Goal: Transaction & Acquisition: Download file/media

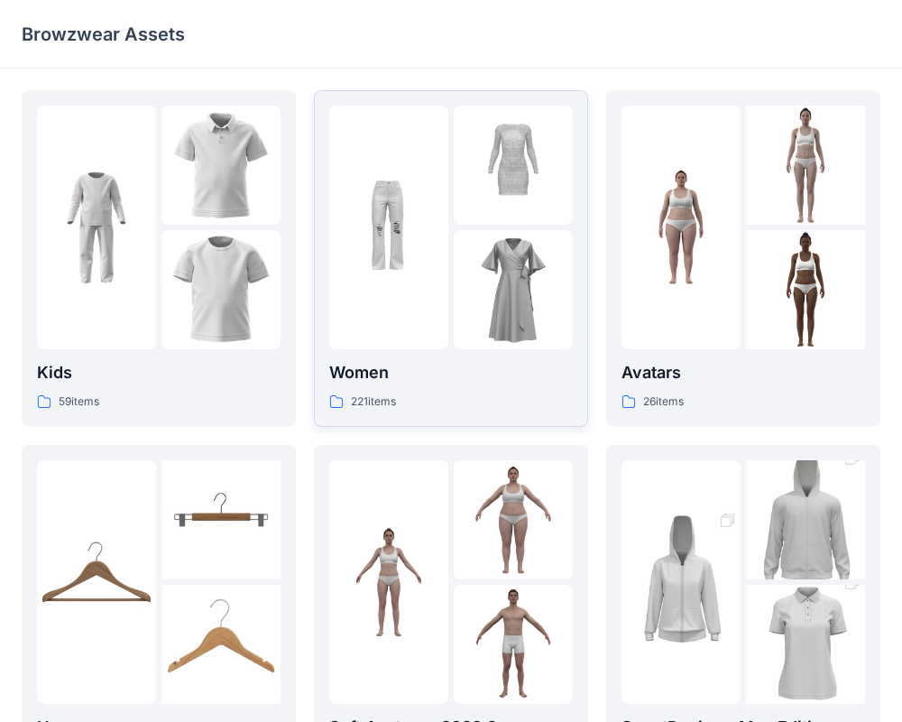
click at [429, 385] on div "Women 221 items" at bounding box center [451, 385] width 244 height 51
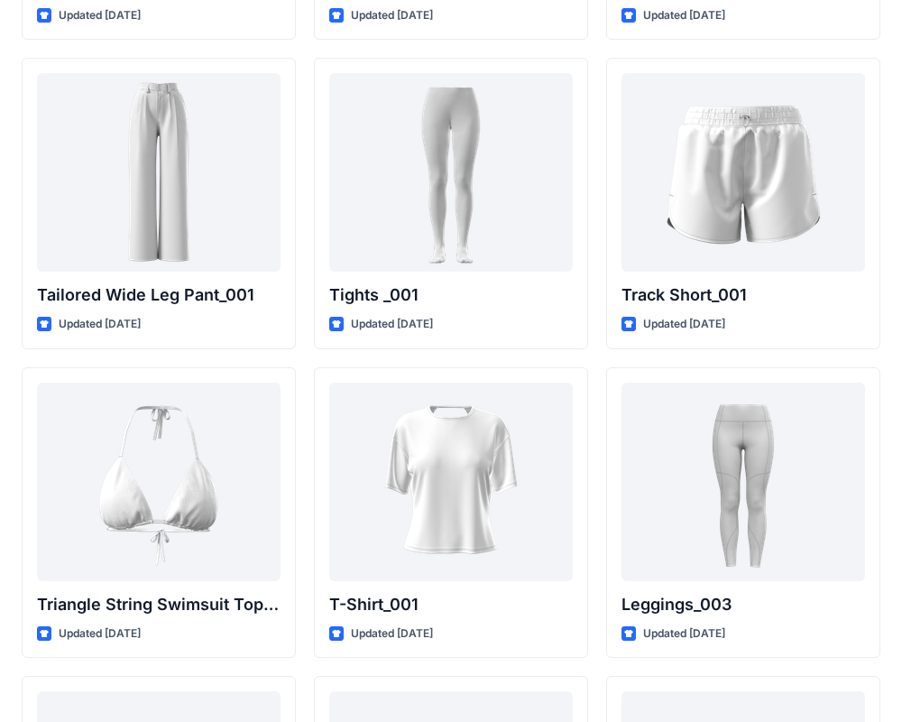
scroll to position [20474, 0]
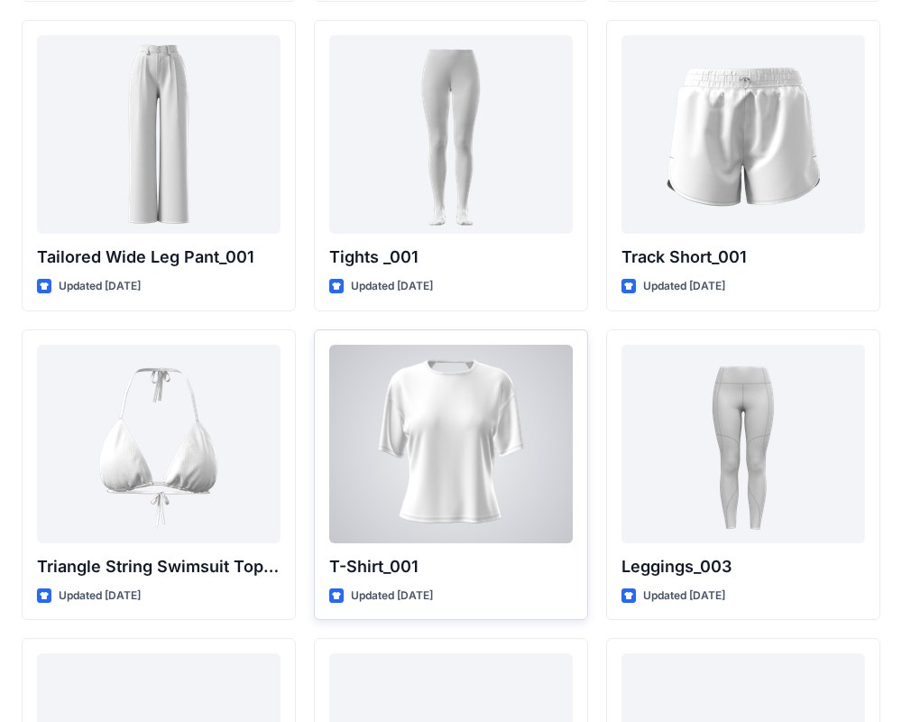
click at [498, 444] on div at bounding box center [451, 444] width 244 height 199
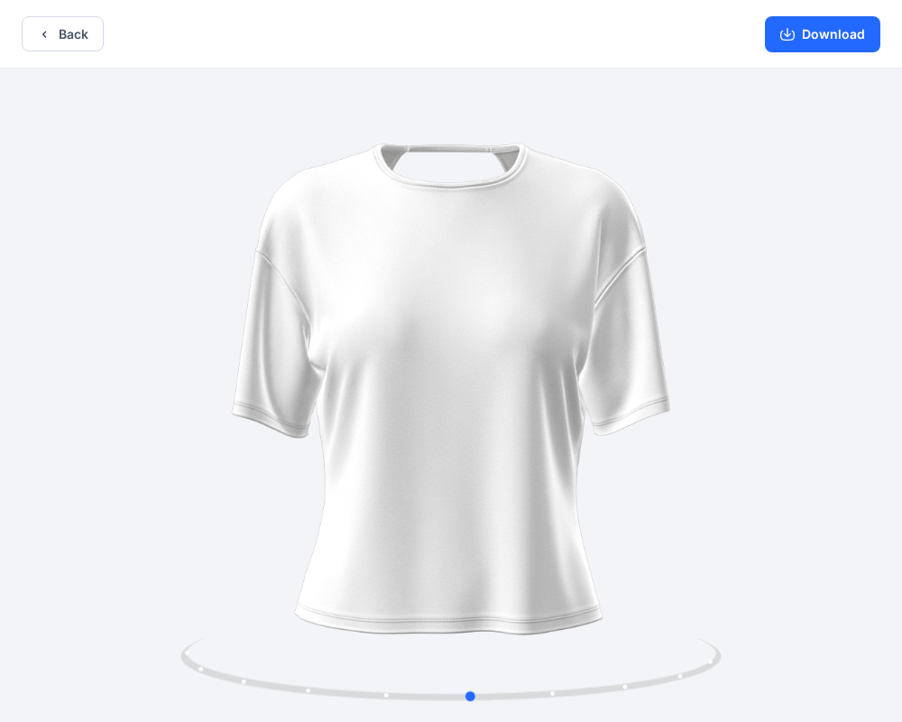
drag, startPoint x: 706, startPoint y: 329, endPoint x: 727, endPoint y: 278, distance: 55.5
click at [727, 278] on div at bounding box center [451, 397] width 902 height 657
click at [794, 62] on div "Download" at bounding box center [823, 34] width 159 height 68
click at [803, 42] on button "Download" at bounding box center [823, 34] width 116 height 36
click at [51, 47] on button "Back" at bounding box center [63, 33] width 82 height 35
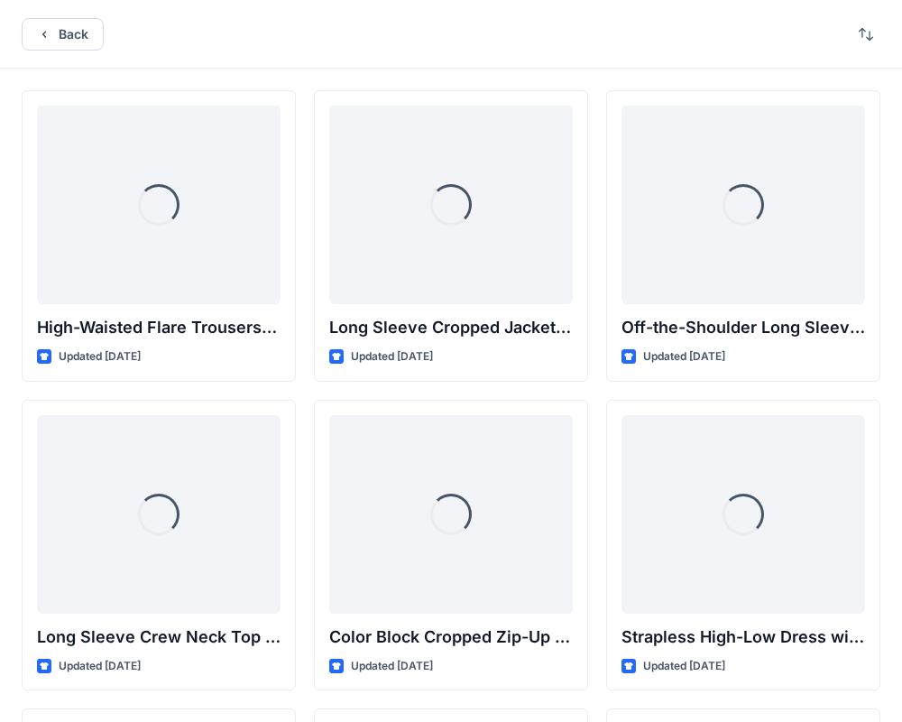
scroll to position [20474, 0]
